Goal: Information Seeking & Learning: Check status

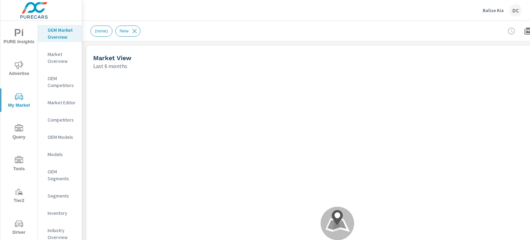
scroll to position [155, 0]
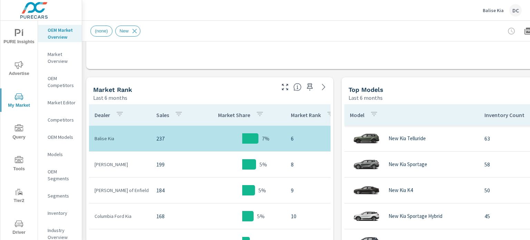
scroll to position [311, 0]
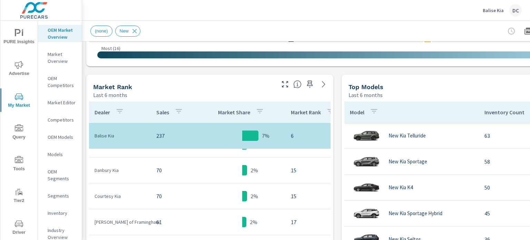
scroll to position [362, 0]
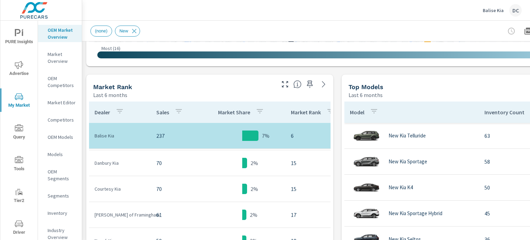
scroll to position [328, 0]
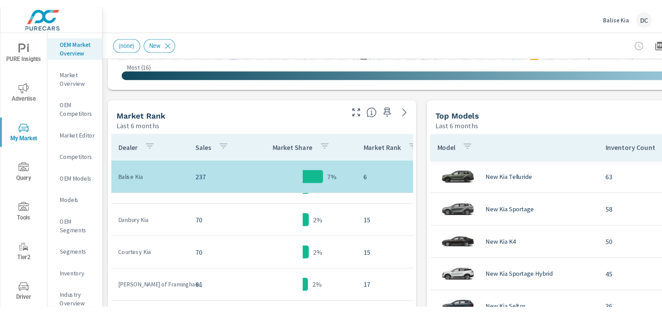
scroll to position [328, 0]
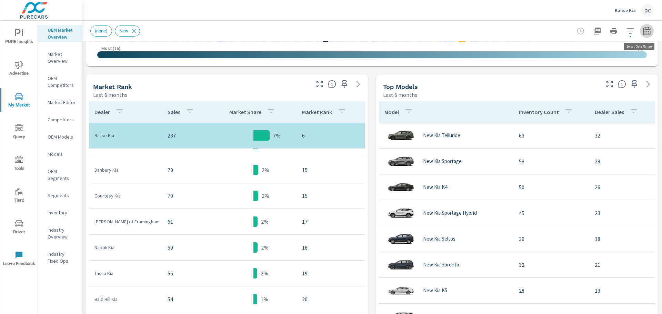
click at [530, 35] on button "button" at bounding box center [647, 31] width 14 height 14
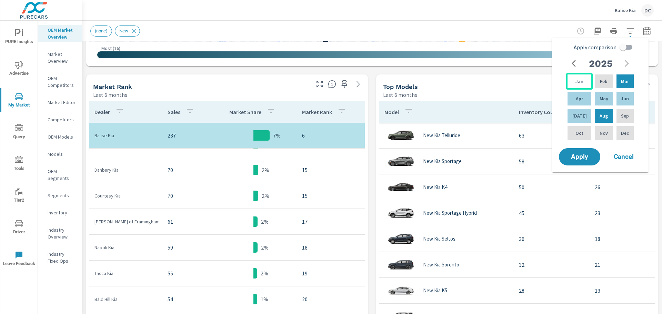
click at [530, 81] on div "Jan" at bounding box center [580, 81] width 27 height 17
click at [530, 114] on div "Sep" at bounding box center [626, 116] width 20 height 17
click at [530, 47] on input "Apply comparison" at bounding box center [623, 47] width 39 height 13
checkbox input "true"
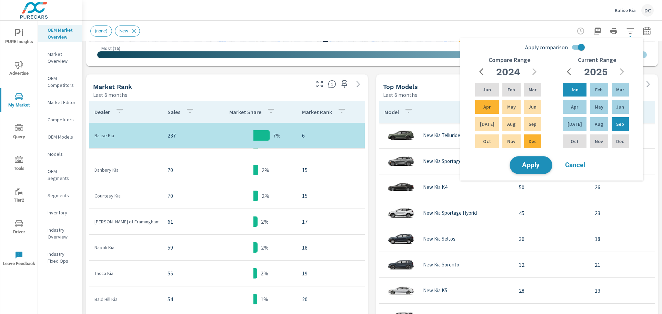
click at [530, 163] on span "Apply" at bounding box center [531, 165] width 28 height 7
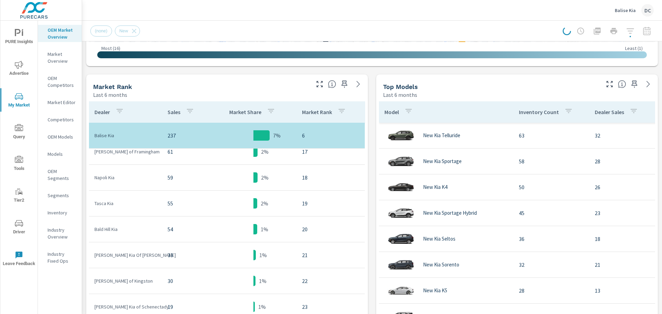
scroll to position [224, 0]
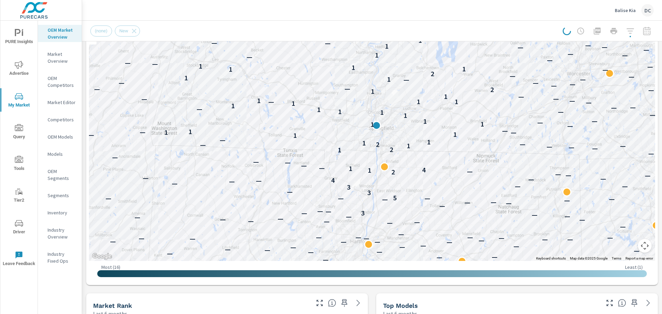
scroll to position [69, 0]
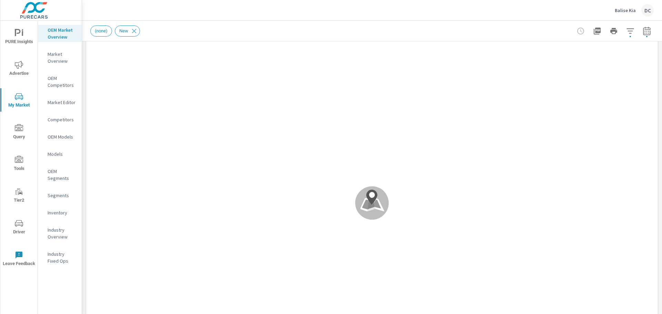
scroll to position [69, 0]
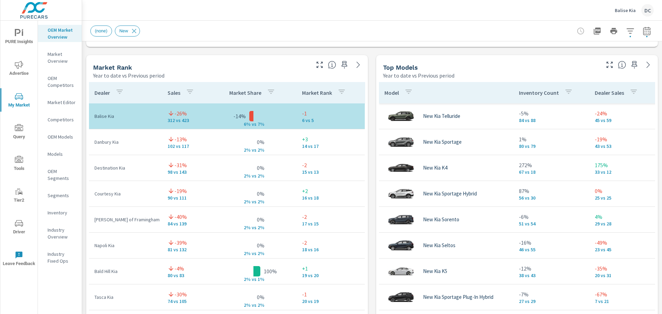
scroll to position [439, 0]
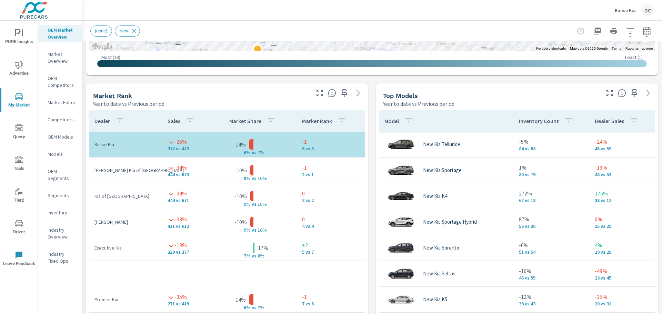
scroll to position [405, 0]
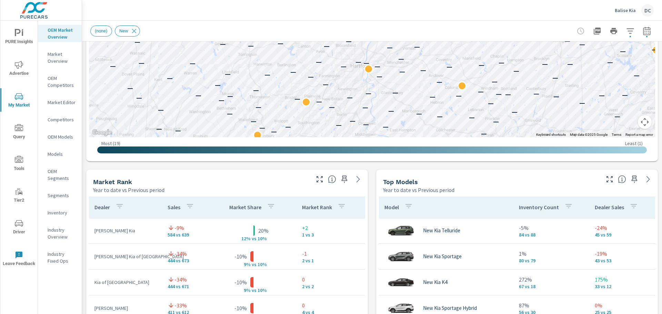
scroll to position [336, 0]
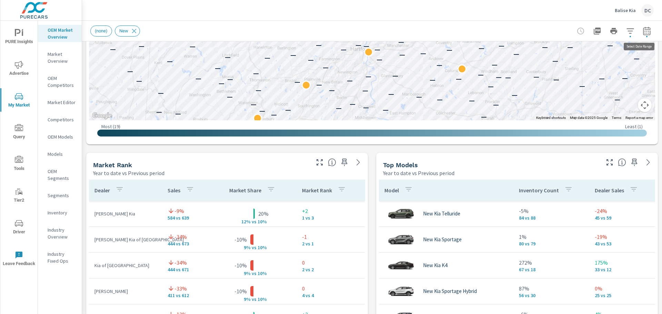
click at [530, 29] on icon "button" at bounding box center [647, 31] width 8 height 8
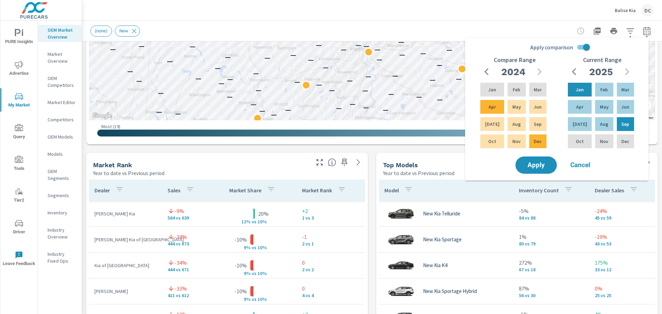
click at [530, 171] on button "Cancel" at bounding box center [580, 165] width 41 height 17
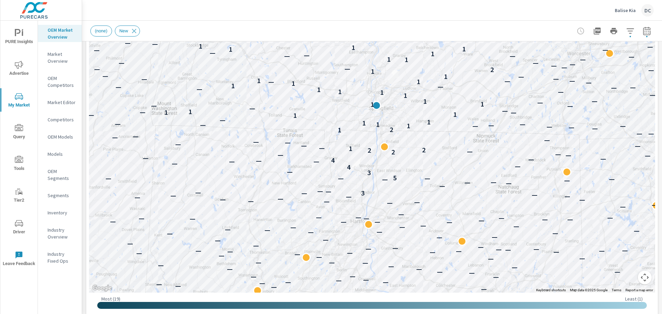
scroll to position [66, 0]
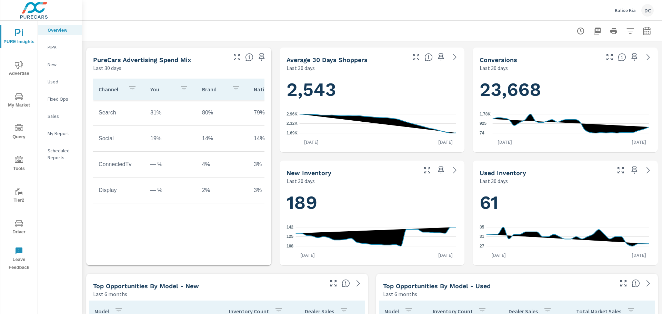
scroll to position [138, 0]
